Goal: Task Accomplishment & Management: Use online tool/utility

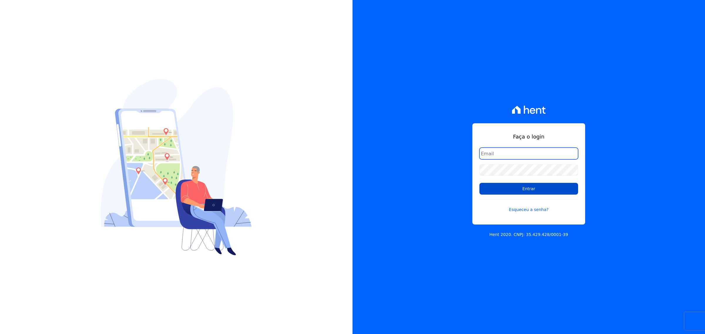
type input "[PERSON_NAME][EMAIL_ADDRESS][DOMAIN_NAME]"
click at [528, 186] on input "Entrar" at bounding box center [528, 189] width 99 height 12
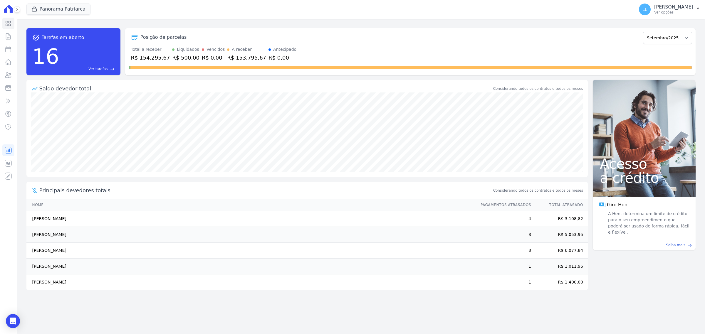
click at [48, 1] on div "Panorama Patriarca SWA Realty Panorama Olivetanos Panorama Patriarca Aplicar" at bounding box center [328, 9] width 605 height 19
click at [55, 9] on button "Panorama Patriarca" at bounding box center [58, 9] width 64 height 11
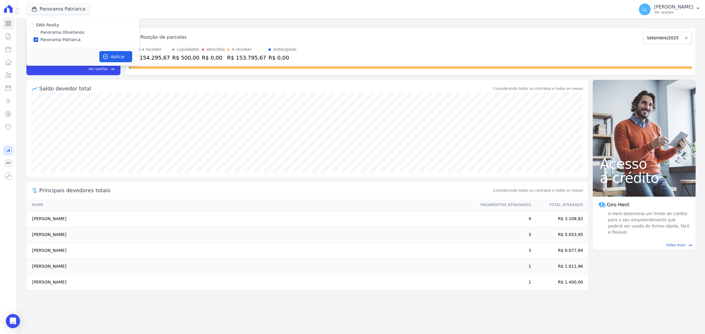
click at [55, 30] on label "Panorama Olivetanos" at bounding box center [63, 32] width 44 height 6
click at [38, 30] on input "Panorama Olivetanos" at bounding box center [35, 32] width 5 height 5
checkbox input "true"
click at [57, 37] on label "Panorama Patriarca" at bounding box center [61, 40] width 40 height 6
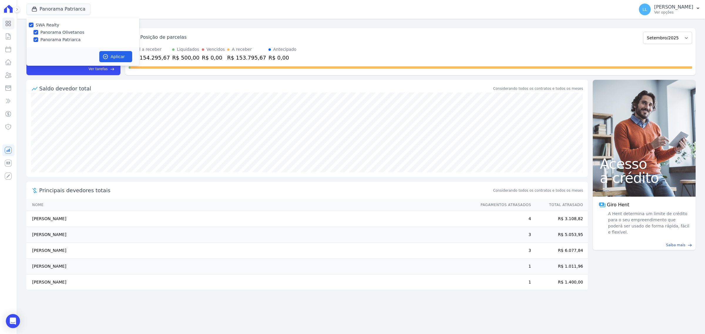
click at [38, 37] on input "Panorama Patriarca" at bounding box center [35, 39] width 5 height 5
checkbox input "false"
click at [106, 55] on icon "button" at bounding box center [105, 57] width 6 height 6
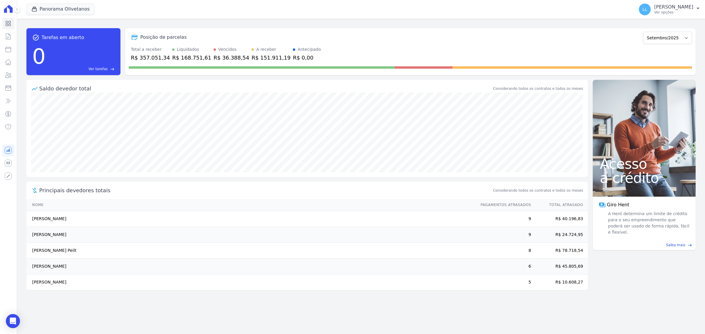
click at [1, 33] on div "Visão Geral Contratos [GEOGRAPHIC_DATA] Lotes Clientes Minha Carteira Transferê…" at bounding box center [8, 167] width 17 height 334
click at [8, 35] on icon at bounding box center [8, 36] width 7 height 7
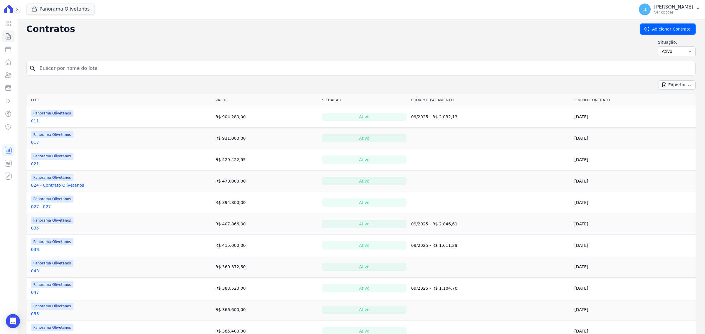
drag, startPoint x: 103, startPoint y: 69, endPoint x: 114, endPoint y: 64, distance: 11.8
click at [105, 68] on input "search" at bounding box center [364, 69] width 657 height 12
type input "096"
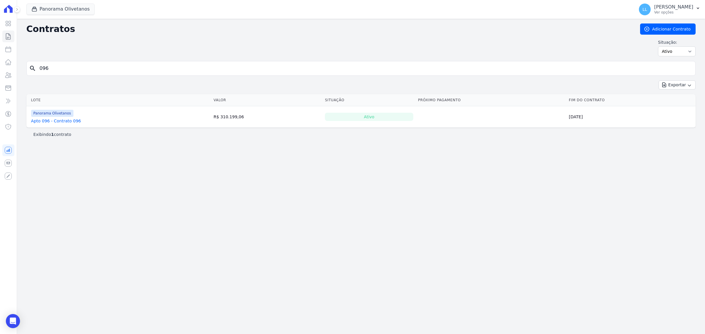
click at [73, 121] on link "Apto 096 - Contrato 096" at bounding box center [56, 121] width 50 height 6
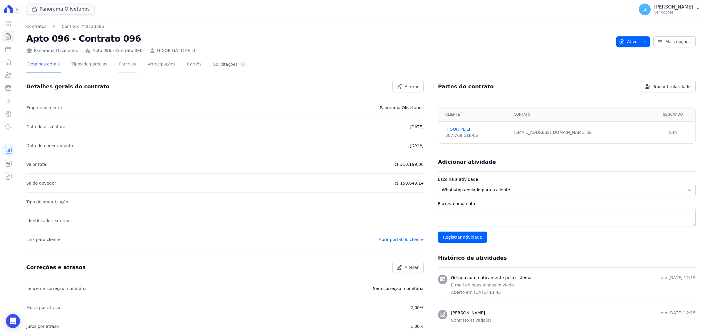
click at [126, 63] on link "Parcelas" at bounding box center [127, 65] width 19 height 16
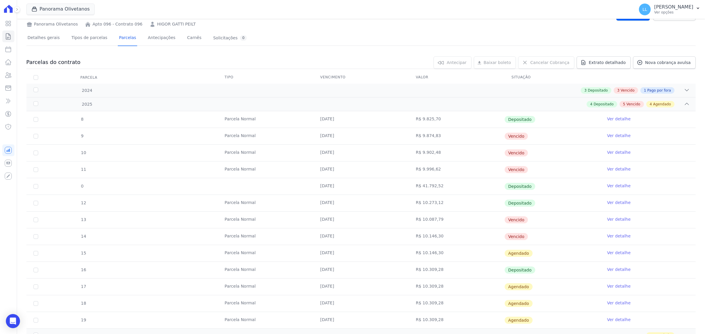
scroll to position [53, 0]
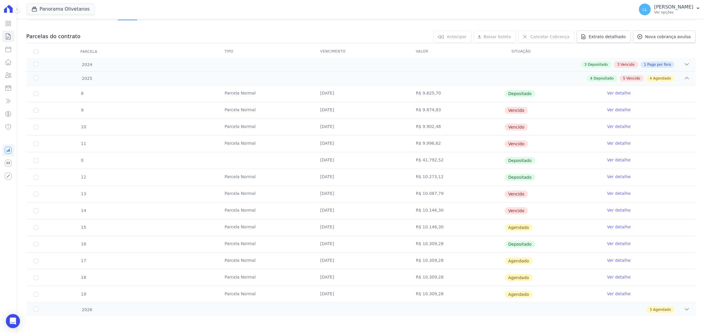
click at [615, 189] on td "Ver detalhe" at bounding box center [647, 194] width 95 height 16
click at [615, 195] on link "Ver detalhe" at bounding box center [618, 194] width 23 height 6
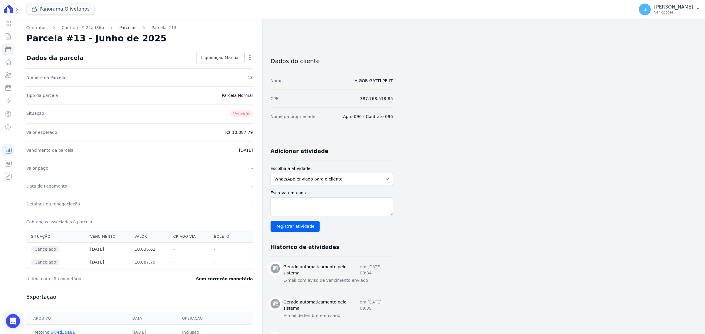
click at [120, 26] on link "Parcelas" at bounding box center [127, 28] width 17 height 6
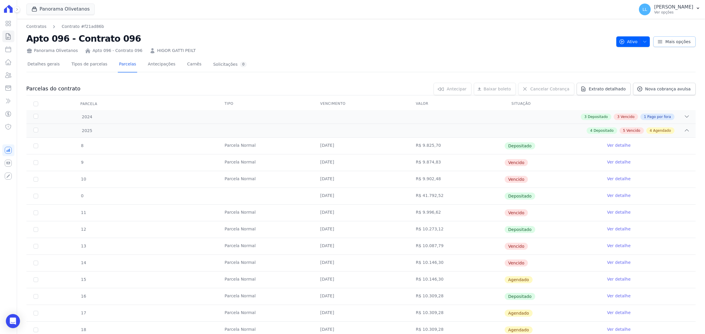
click at [665, 41] on span "Mais opções" at bounding box center [677, 42] width 25 height 6
click at [655, 90] on span "Nova cobrança avulsa" at bounding box center [668, 89] width 46 height 6
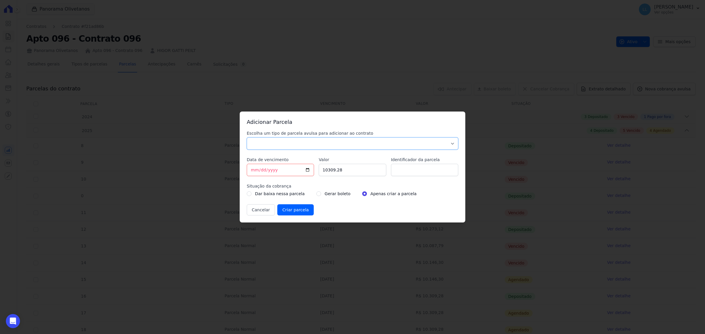
click at [293, 143] on select "Parcela Normal Sinal Caução Intercalada Chaves Pré Chaves Pós Chaves Taxas Quit…" at bounding box center [352, 143] width 211 height 12
select select "standard"
click at [247, 137] on select "Parcela Normal Sinal Caução Intercalada Chaves Pré Chaves Pós Chaves Taxas Quit…" at bounding box center [352, 143] width 211 height 12
drag, startPoint x: 313, startPoint y: 167, endPoint x: 310, endPoint y: 168, distance: 3.0
click at [312, 166] on input "[DATE]" at bounding box center [280, 170] width 67 height 12
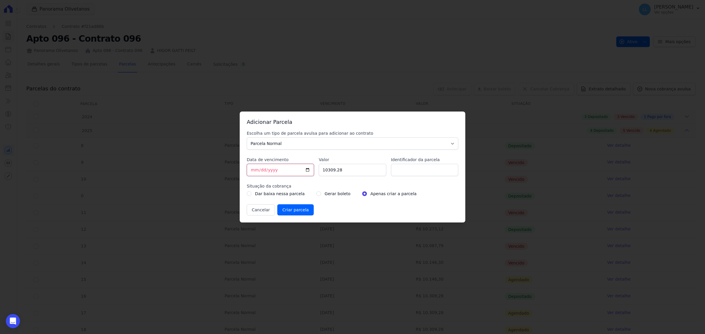
click at [309, 169] on input "[DATE]" at bounding box center [280, 170] width 67 height 12
type input "[DATE]"
drag, startPoint x: 340, startPoint y: 173, endPoint x: 272, endPoint y: 169, distance: 67.6
click at [272, 169] on div "Escolha um tipo de parcela avulsa para adicionar ao contrato Parcela Normal Sin…" at bounding box center [352, 172] width 211 height 85
paste input "32.29555"
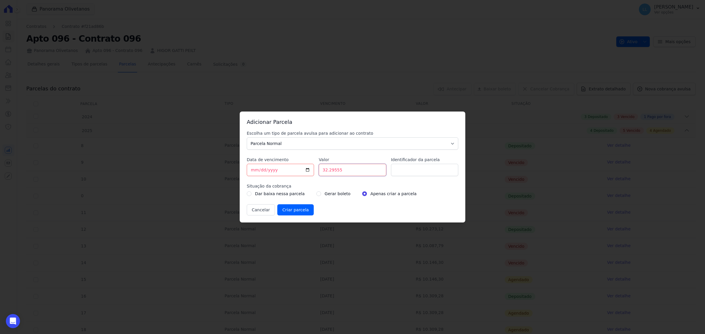
type input "32.29555"
click at [324, 194] on label "Gerar boleto" at bounding box center [337, 193] width 26 height 7
click at [316, 193] on input "radio" at bounding box center [318, 193] width 5 height 5
radio input "true"
click at [343, 174] on input "32.29555" at bounding box center [352, 170] width 67 height 12
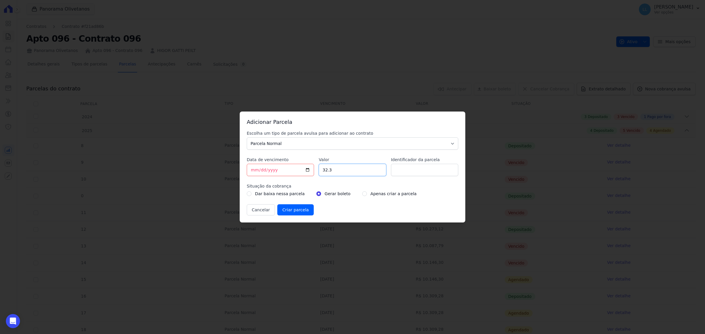
click at [380, 168] on input "32.3" at bounding box center [352, 170] width 67 height 12
click at [380, 174] on input "32.3" at bounding box center [352, 170] width 67 height 12
drag, startPoint x: 356, startPoint y: 169, endPoint x: 255, endPoint y: 165, distance: 100.8
click at [257, 166] on div "Escolha um tipo de parcela avulsa para adicionar ao contrato Parcela Normal Sin…" at bounding box center [352, 172] width 211 height 85
paste input "295.55"
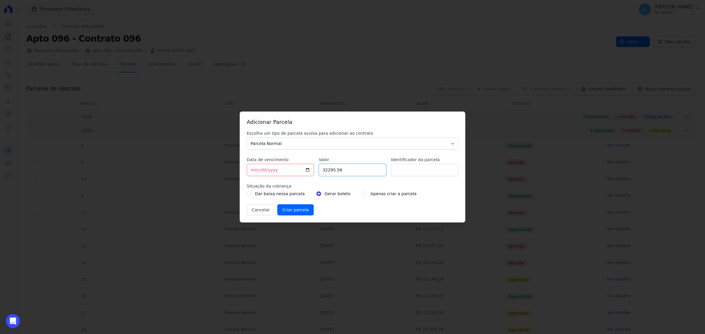
click at [381, 166] on input "32295.56" at bounding box center [352, 170] width 67 height 12
type input "32295.55"
click at [379, 172] on input "32295.55" at bounding box center [352, 170] width 67 height 12
click at [447, 169] on input "Identificador da parcela" at bounding box center [424, 170] width 67 height 12
type input "vencidas"
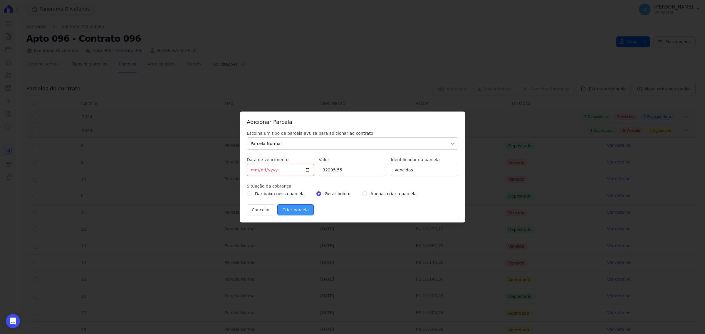
click at [300, 214] on input "Criar parcela" at bounding box center [295, 209] width 36 height 11
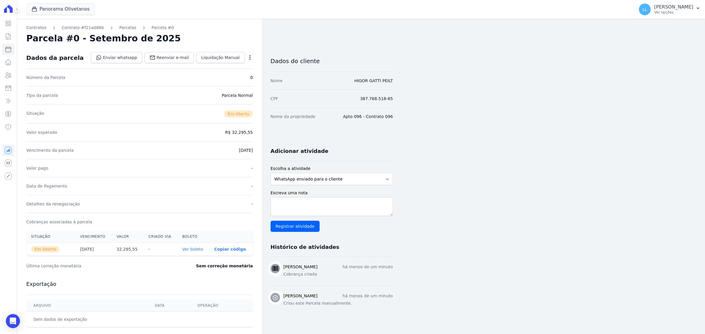
click at [190, 251] on link "Ver boleto" at bounding box center [192, 249] width 21 height 5
